Goal: Find specific page/section: Find specific page/section

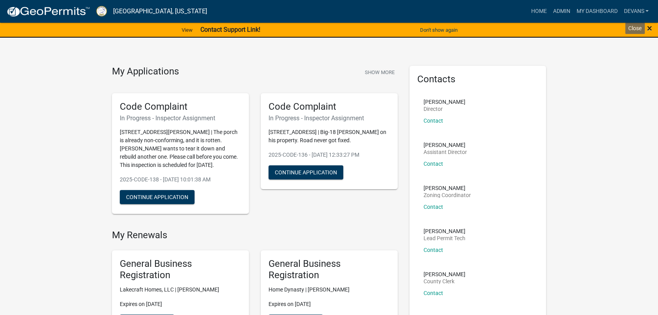
click at [651, 26] on span "×" at bounding box center [649, 28] width 5 height 11
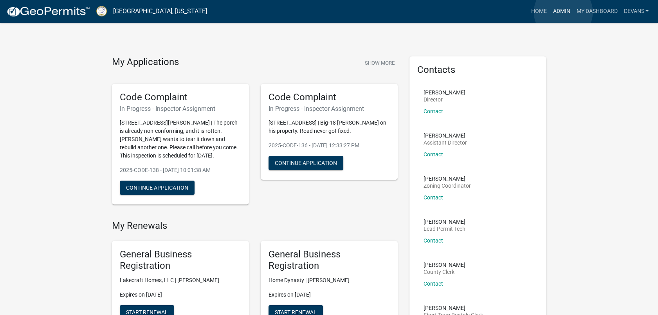
click at [563, 12] on link "Admin" at bounding box center [560, 11] width 23 height 15
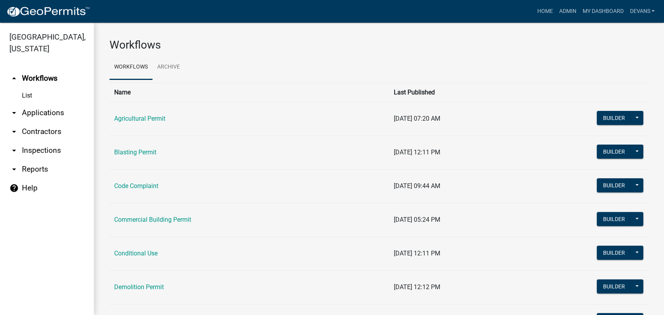
click at [23, 95] on link "List" at bounding box center [47, 96] width 94 height 16
